Goal: Information Seeking & Learning: Understand process/instructions

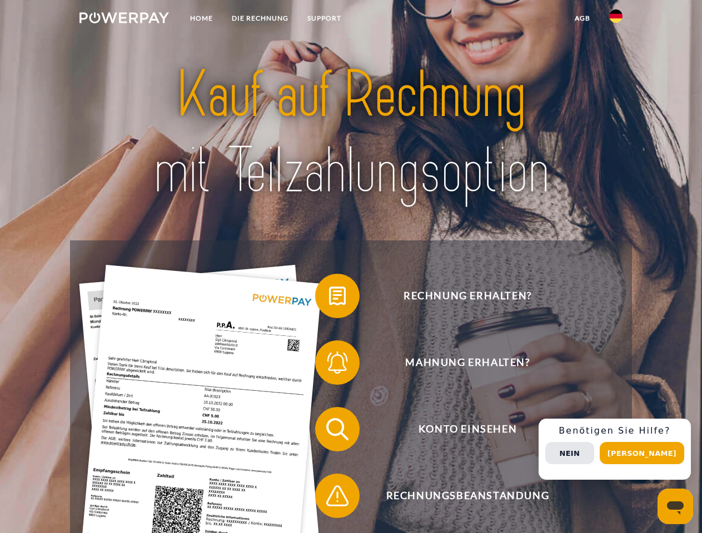
click at [124, 19] on img at bounding box center [123, 17] width 89 height 11
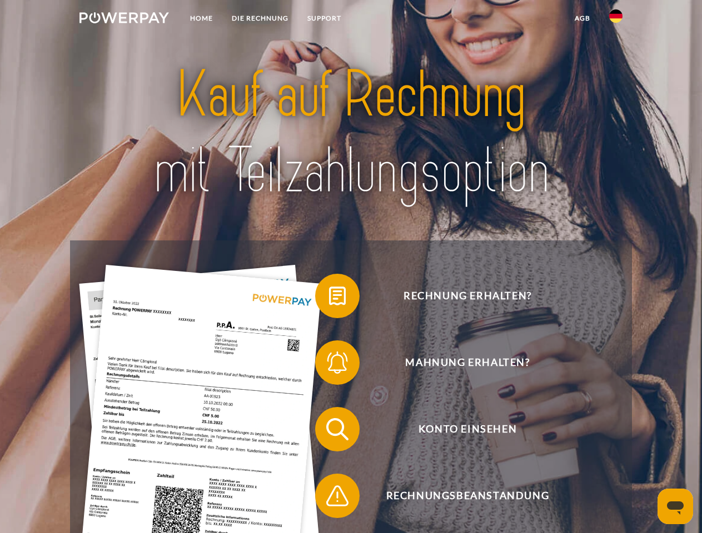
click at [616, 19] on img at bounding box center [615, 15] width 13 height 13
click at [582, 18] on link "agb" at bounding box center [582, 18] width 34 height 20
click at [329, 298] on span at bounding box center [321, 296] width 56 height 56
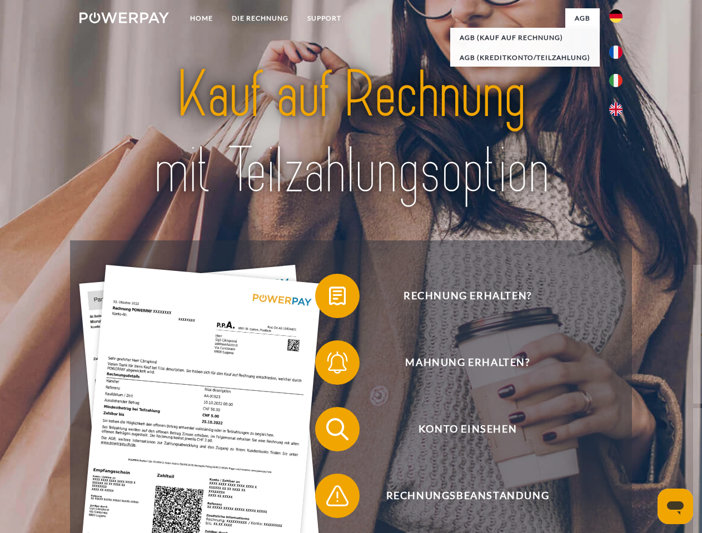
click at [329, 365] on span at bounding box center [321, 363] width 56 height 56
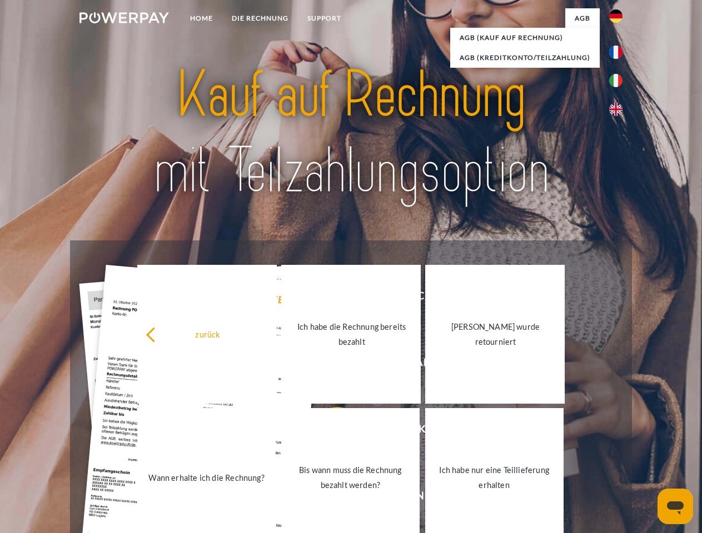
click at [329, 432] on link "Bis wann muss die Rechnung bezahlt werden?" at bounding box center [350, 477] width 138 height 139
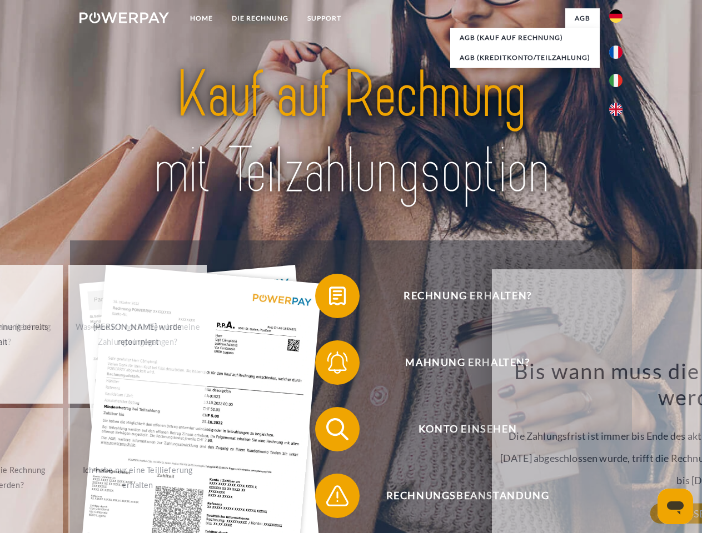
click at [498, 498] on div "Bis wann muss die Rechnung bezahlt werden? Die Zahlungsfrist ist immer bis Ende…" at bounding box center [701, 436] width 406 height 156
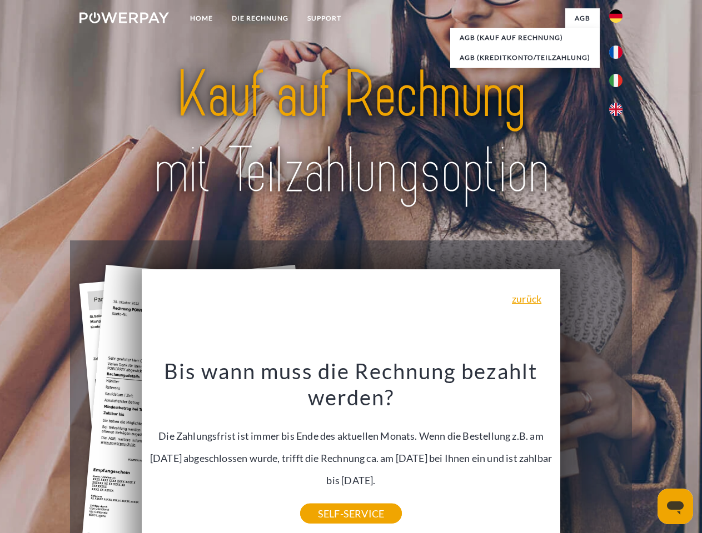
click at [618, 449] on div "Rechnung erhalten? Mahnung erhalten? Konto einsehen" at bounding box center [350, 463] width 561 height 444
click at [591, 452] on span "Konto einsehen" at bounding box center [467, 429] width 272 height 44
click at [646, 453] on header "Home DIE RECHNUNG SUPPORT" at bounding box center [351, 383] width 702 height 767
